Goal: Book appointment/travel/reservation

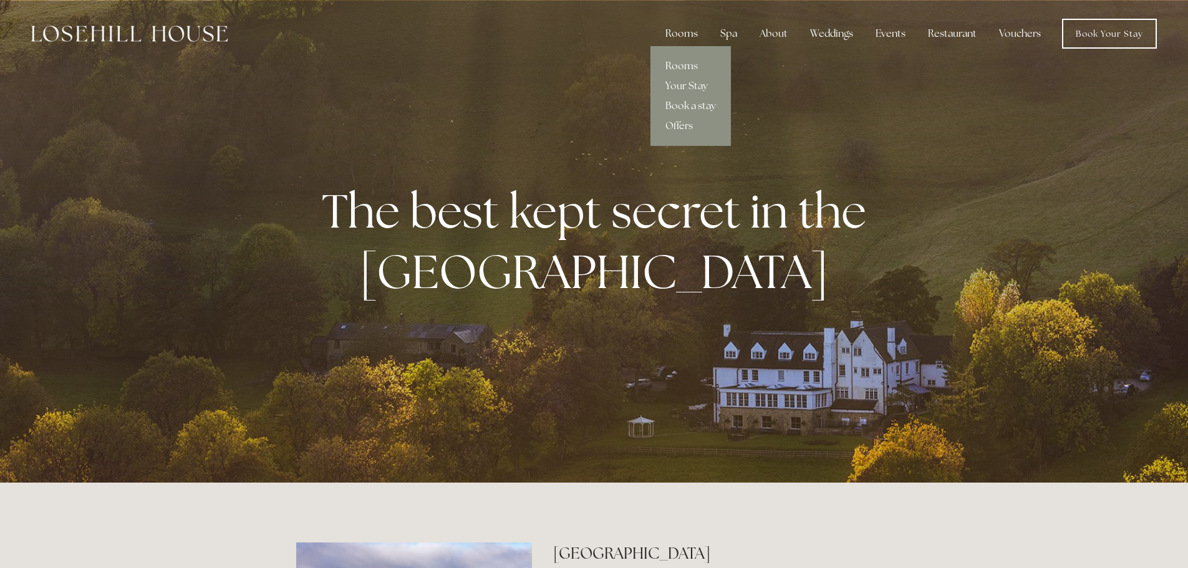
click at [683, 65] on link "Rooms" at bounding box center [690, 66] width 80 height 20
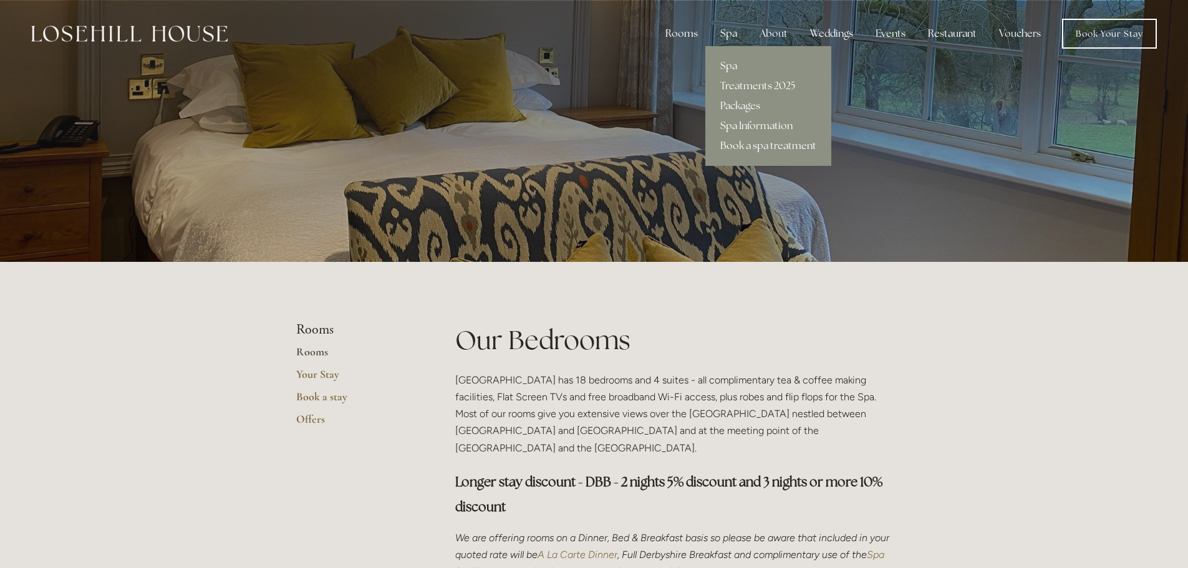
click at [733, 26] on div "Spa" at bounding box center [728, 33] width 37 height 25
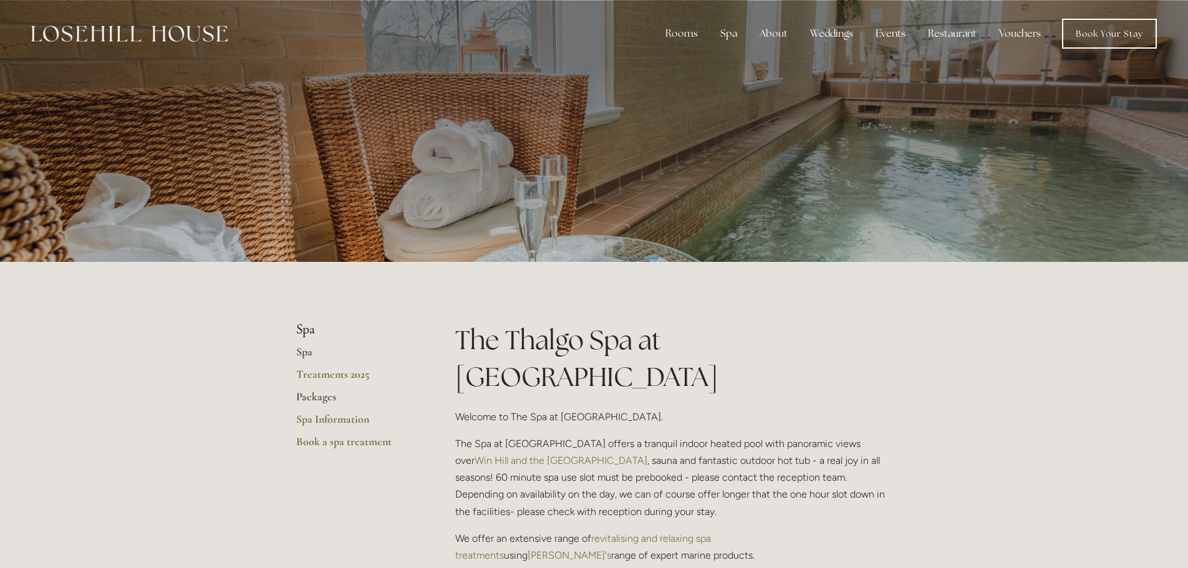
click at [322, 405] on link "Packages" at bounding box center [355, 401] width 119 height 22
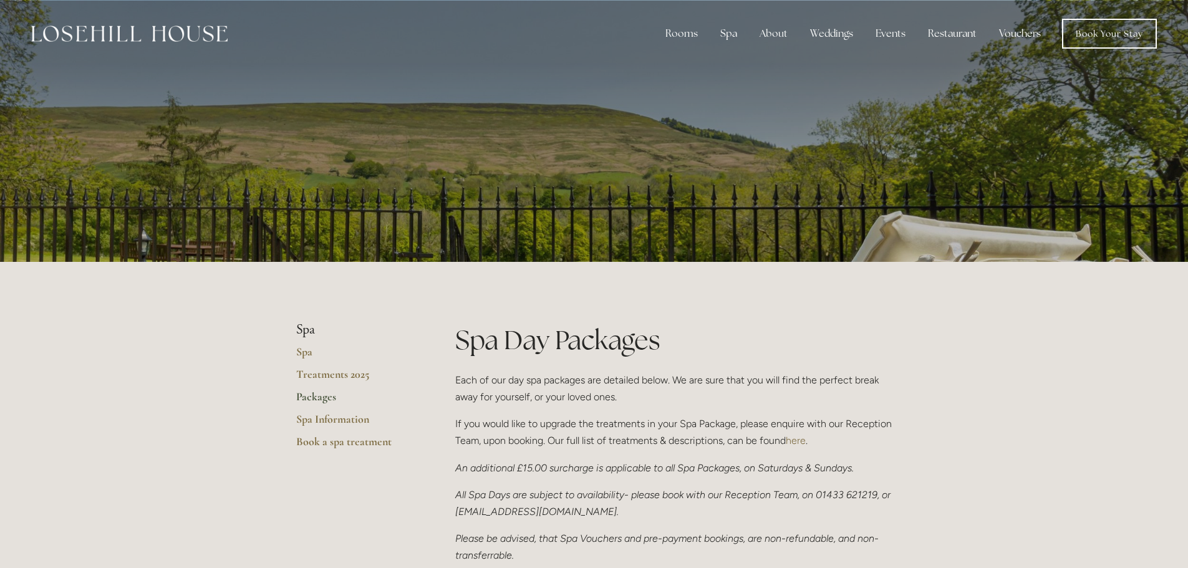
drag, startPoint x: 617, startPoint y: 377, endPoint x: 593, endPoint y: 128, distance: 250.5
click at [680, 59] on link "Rooms" at bounding box center [690, 66] width 80 height 20
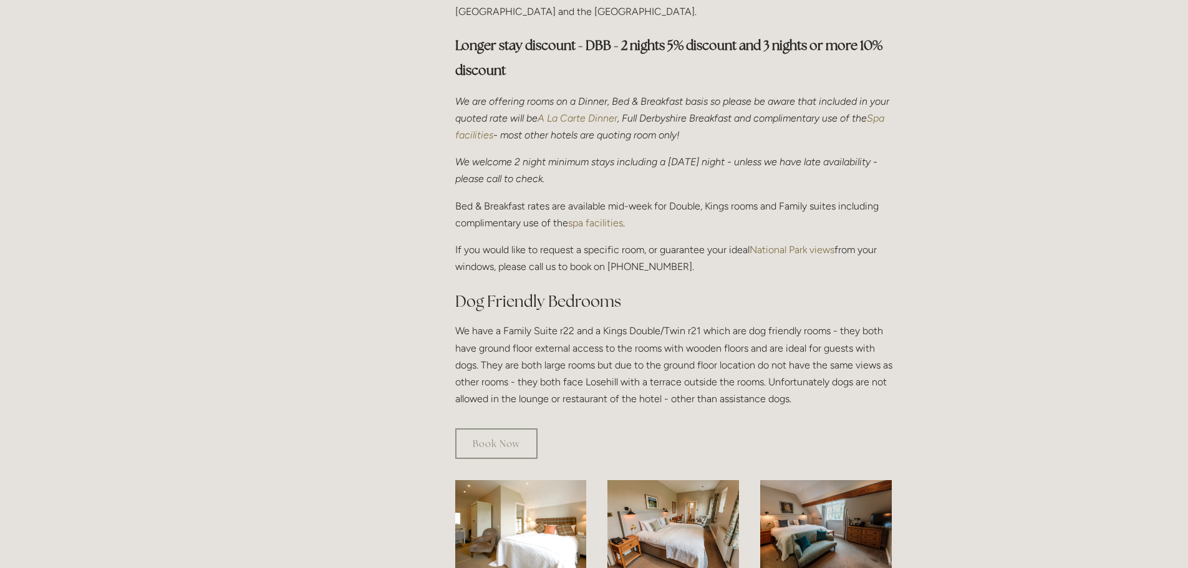
scroll to position [686, 0]
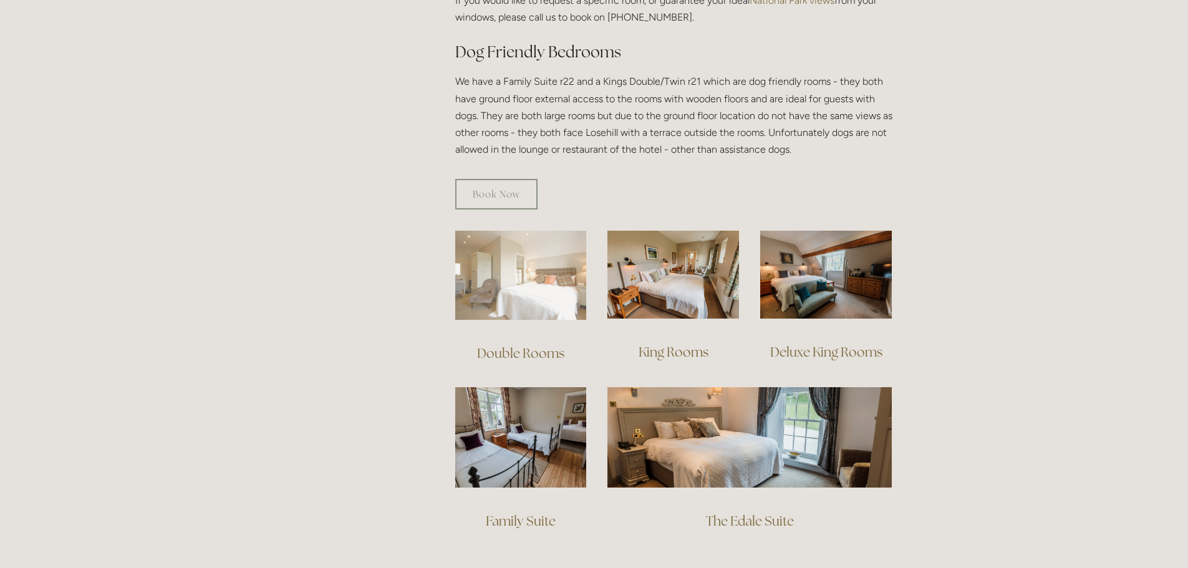
click at [523, 249] on img at bounding box center [521, 275] width 132 height 89
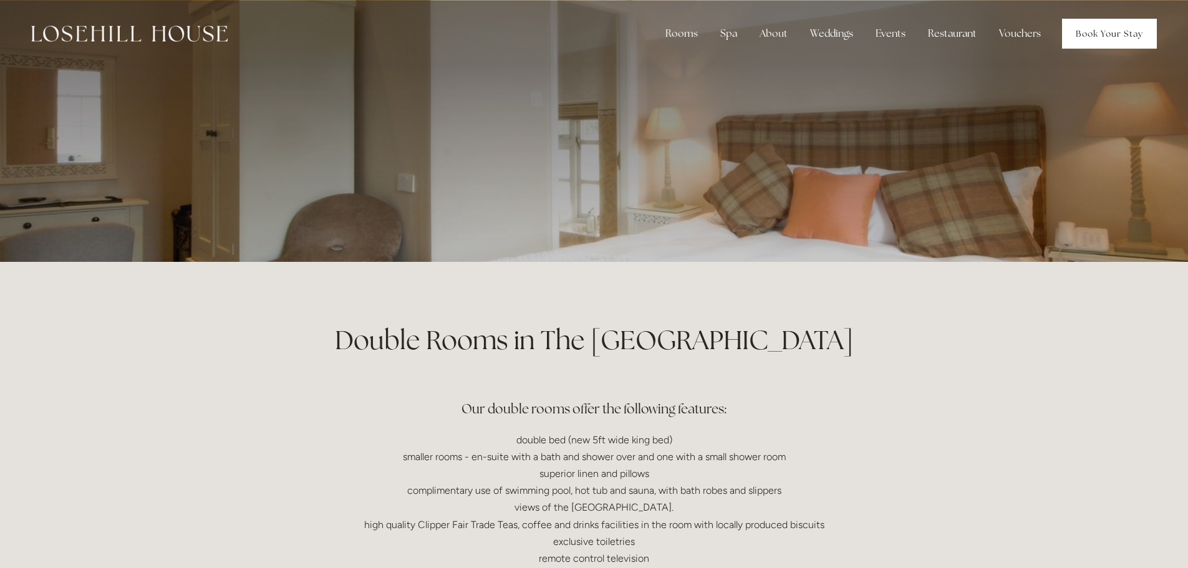
click at [1111, 36] on link "Book Your Stay" at bounding box center [1109, 34] width 95 height 30
